Goal: Information Seeking & Learning: Learn about a topic

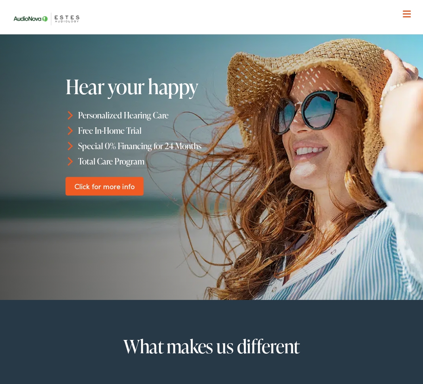
click at [407, 14] on span at bounding box center [407, 13] width 8 height 1
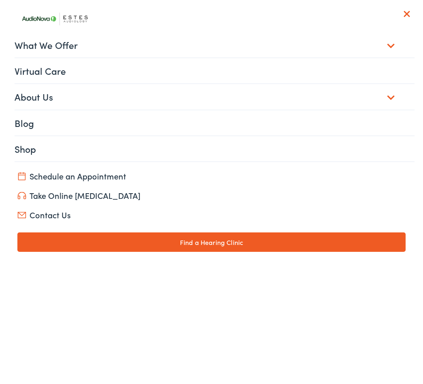
click at [21, 148] on link "Shop" at bounding box center [215, 148] width 400 height 25
click at [47, 51] on link "What We Offer" at bounding box center [215, 44] width 400 height 25
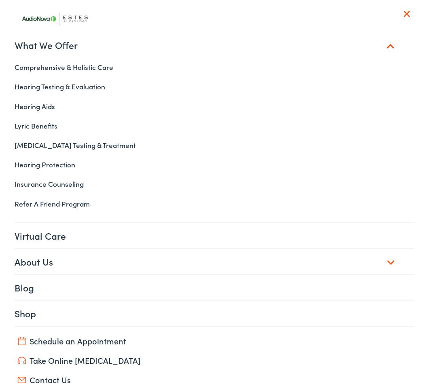
click at [25, 108] on link "Hearing Aids" at bounding box center [211, 106] width 406 height 19
click at [26, 128] on link "Lyric Benefits" at bounding box center [211, 125] width 406 height 19
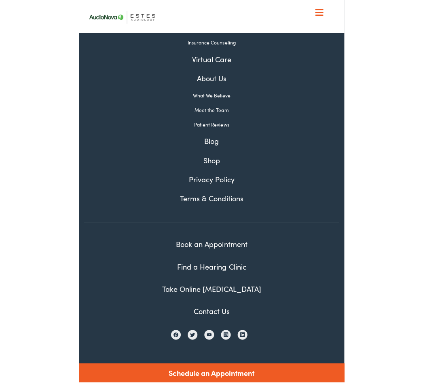
scroll to position [1478, 0]
